Goal: Task Accomplishment & Management: Use online tool/utility

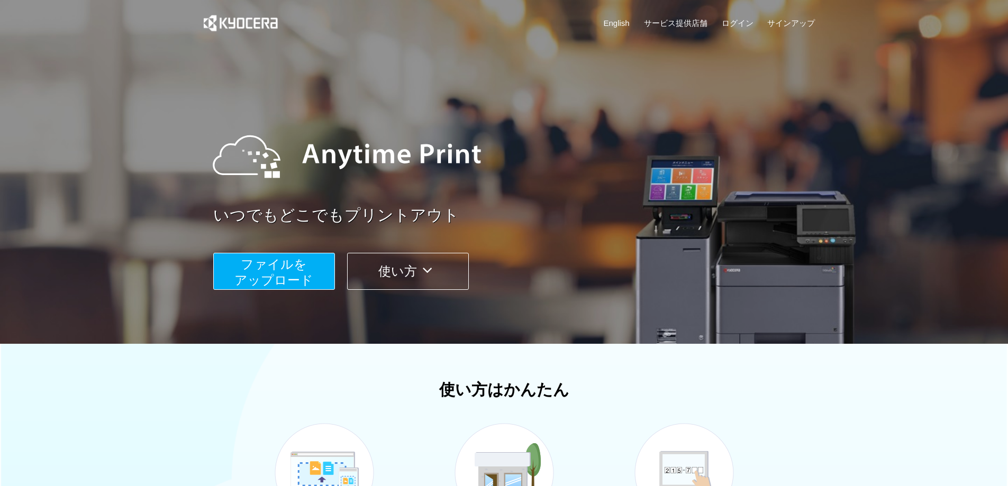
click at [292, 283] on span "ファイルを ​​アップロード" at bounding box center [273, 272] width 79 height 30
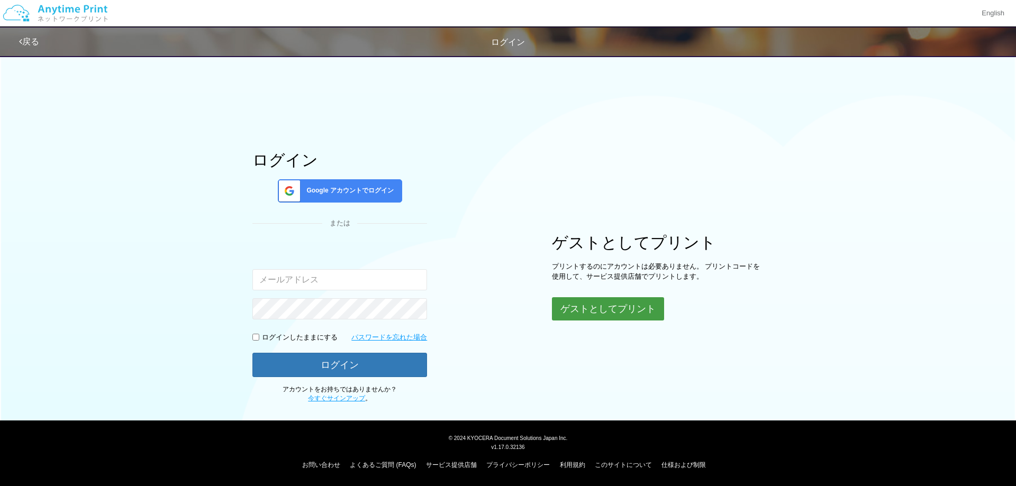
click at [614, 311] on button "ゲストとしてプリント" at bounding box center [608, 308] width 112 height 23
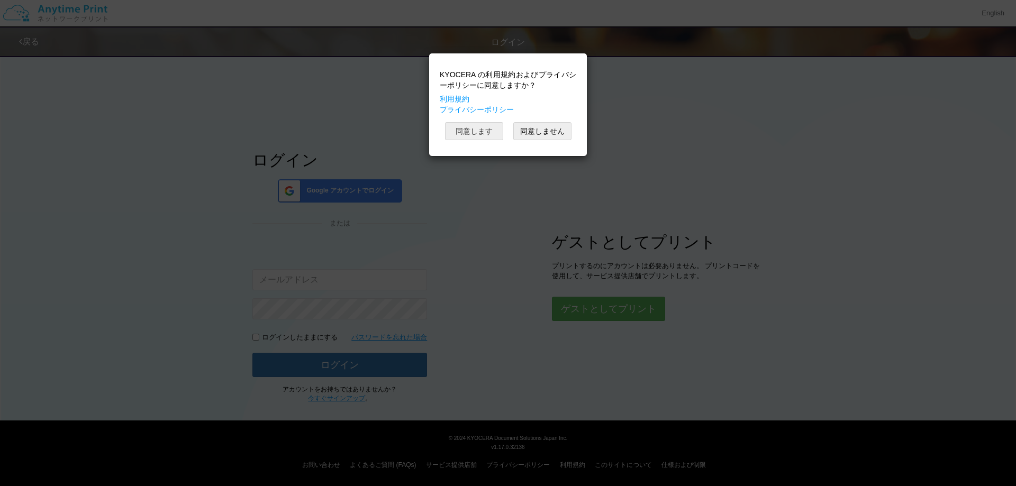
click at [476, 126] on button "同意します" at bounding box center [474, 131] width 58 height 18
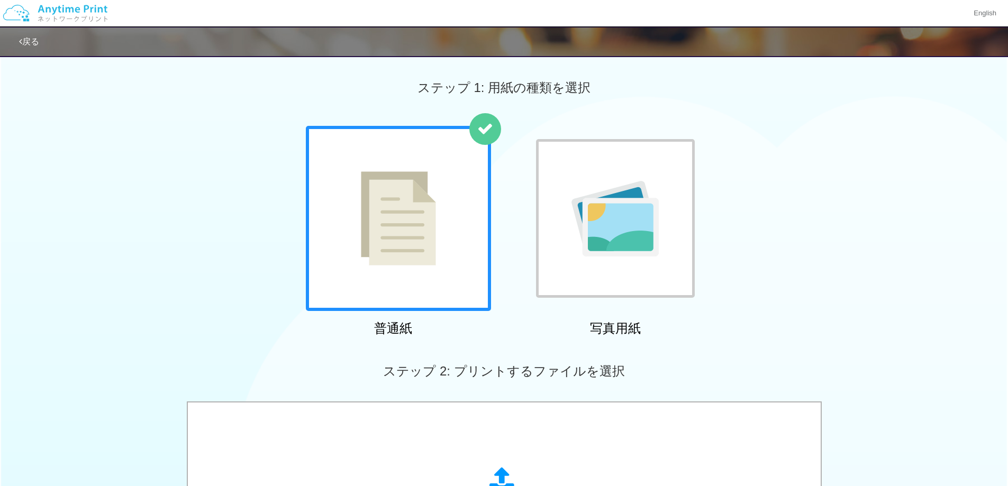
click at [397, 215] on img at bounding box center [398, 218] width 75 height 94
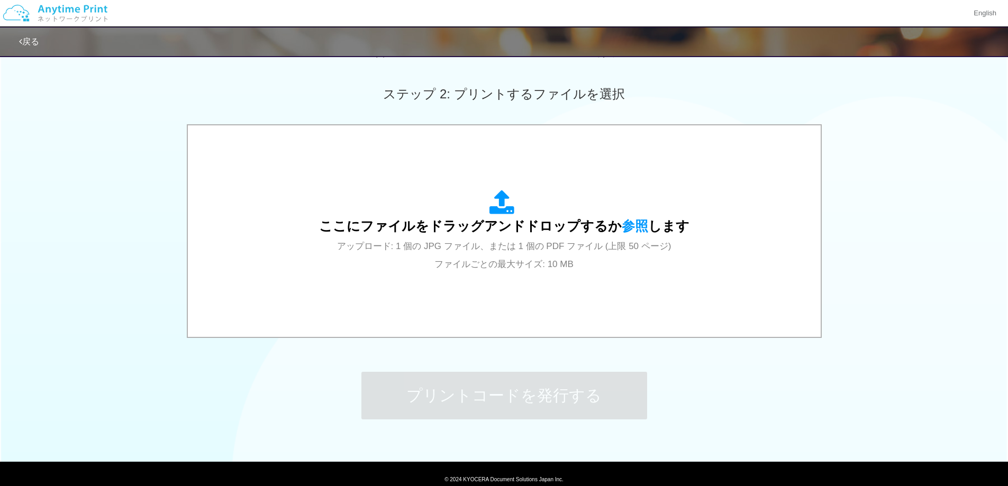
scroll to position [282, 0]
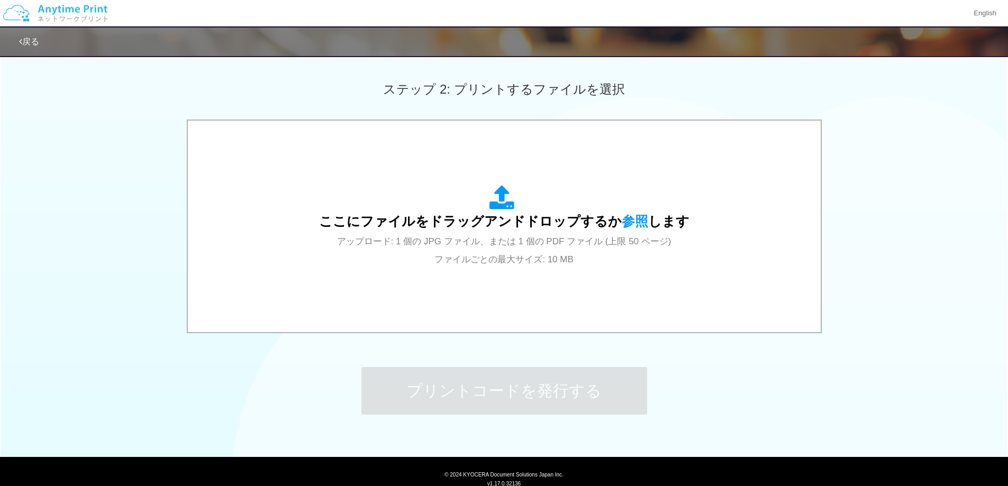
drag, startPoint x: 929, startPoint y: 376, endPoint x: 922, endPoint y: 382, distance: 9.8
click at [929, 377] on div "ステップ 1: 用紙の種類を選択 普通紙 写真用紙 普通紙 写真用紙 previous next slide 1 of 2 comma.current.act…" at bounding box center [504, 107] width 1008 height 679
click at [909, 386] on div "ステップ 1: 用紙の種類を選択 普通紙 写真用紙 普通紙 写真用紙 previous next slide 1 of 2 comma.current.act…" at bounding box center [504, 107] width 1008 height 679
click at [946, 240] on div "ここにファイルをドラッグアンドドロップするか 参照 します アップロード: 1 個の JPG ファイル、または 1 個の PDF ファイル (上限 50 ペー…" at bounding box center [504, 228] width 1008 height 216
drag, startPoint x: 931, startPoint y: 283, endPoint x: 838, endPoint y: 339, distance: 109.0
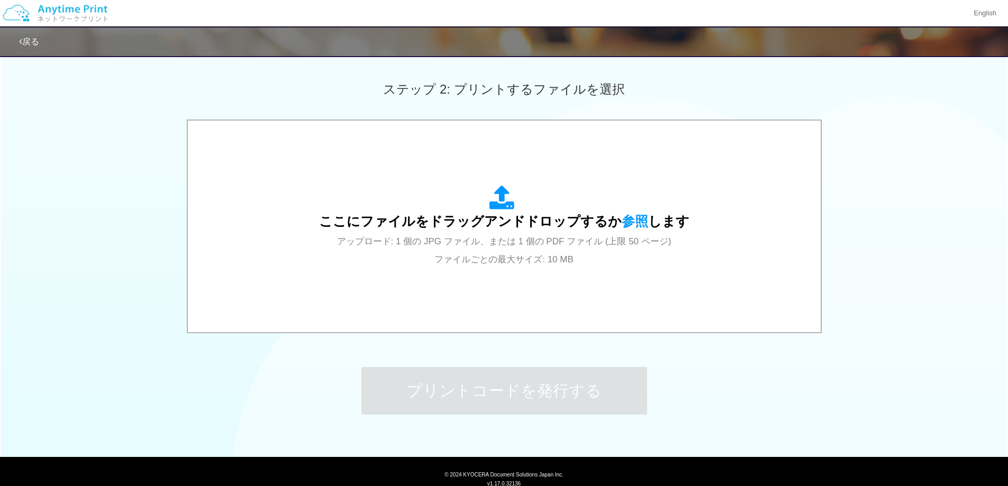
click at [929, 283] on div "ここにファイルをドラッグアンドドロップするか 参照 します アップロード: 1 個の JPG ファイル、または 1 個の PDF ファイル (上限 50 ペー…" at bounding box center [504, 228] width 1008 height 216
click at [881, 366] on div "ステップ 1: 用紙の種類を選択 普通紙 写真用紙 普通紙 写真用紙 previous next slide 1 of 2 comma.current.act…" at bounding box center [504, 107] width 1008 height 679
click at [884, 367] on div "ステップ 1: 用紙の種類を選択 普通紙 写真用紙 普通紙 写真用紙 previous next slide 1 of 2 comma.current.act…" at bounding box center [504, 107] width 1008 height 679
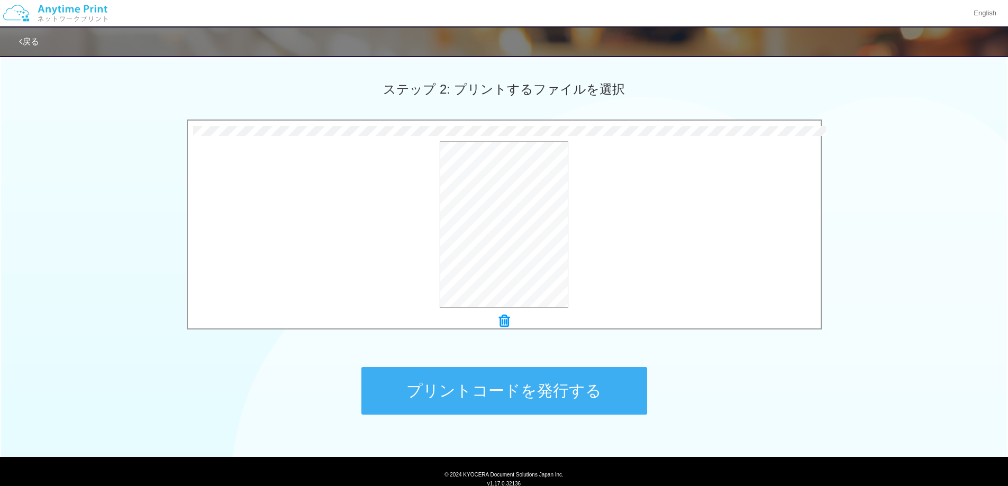
scroll to position [319, 0]
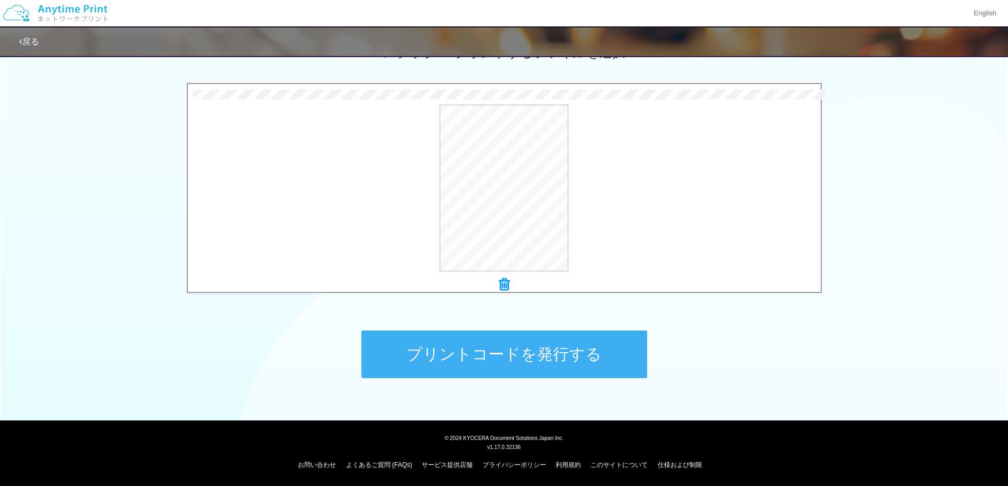
click at [507, 355] on button "プリントコードを発行する" at bounding box center [504, 355] width 286 height 48
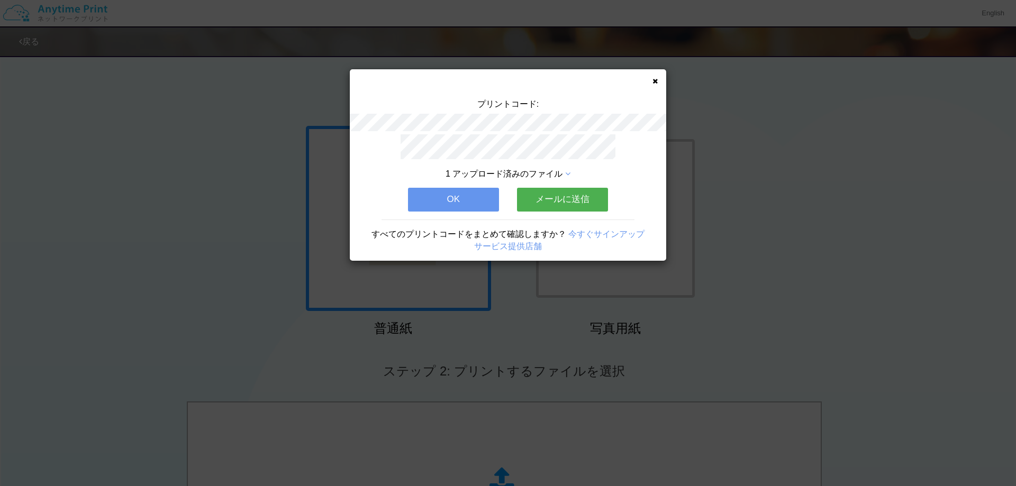
click at [652, 80] on icon at bounding box center [654, 81] width 5 height 7
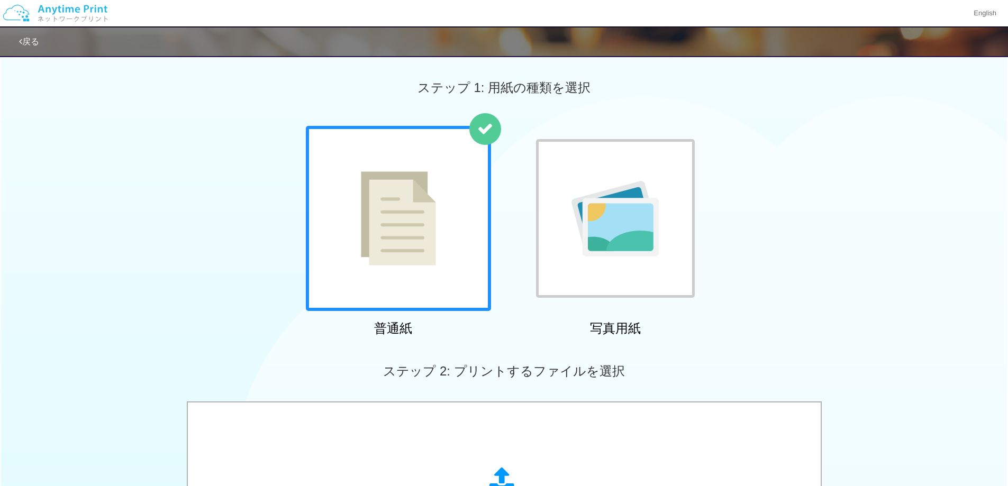
click at [868, 262] on div "普通紙 写真用紙" at bounding box center [504, 233] width 1008 height 215
drag, startPoint x: 859, startPoint y: 142, endPoint x: 866, endPoint y: 126, distance: 17.3
click at [860, 140] on div "普通紙 写真用紙" at bounding box center [504, 233] width 1008 height 215
